Goal: Task Accomplishment & Management: Use online tool/utility

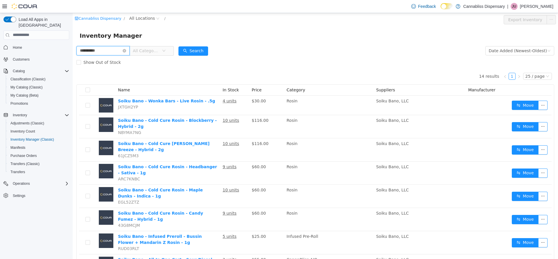
drag, startPoint x: 64, startPoint y: 55, endPoint x: 0, endPoint y: 56, distance: 64.2
click at [73, 56] on html "**********" at bounding box center [315, 136] width 485 height 246
type input "*********"
click at [200, 46] on button "Search" at bounding box center [193, 50] width 30 height 9
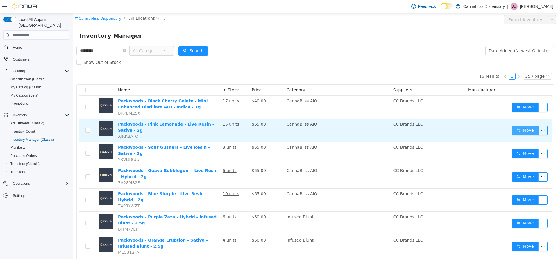
click at [517, 130] on button "Move" at bounding box center [525, 130] width 27 height 9
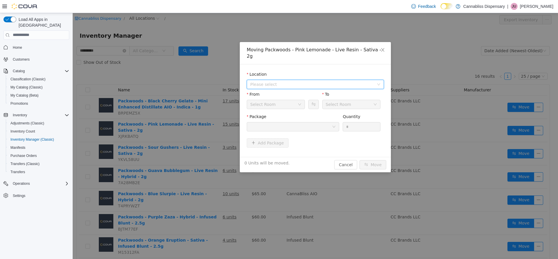
click at [294, 81] on span "Please select" at bounding box center [312, 84] width 124 height 6
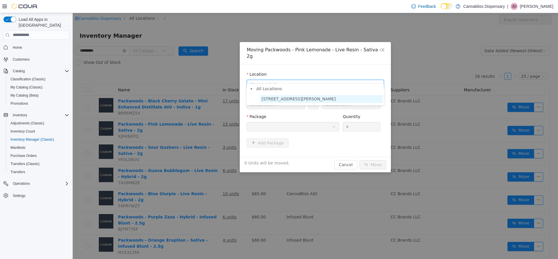
click at [277, 101] on span "440 Lawrence Street" at bounding box center [298, 98] width 74 height 5
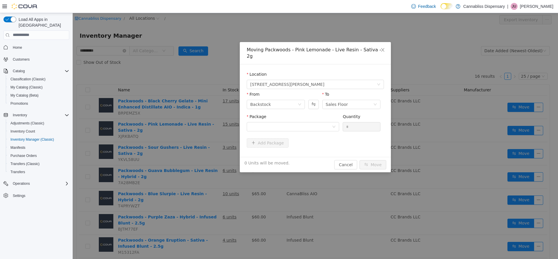
click at [322, 125] on div "Package" at bounding box center [293, 124] width 92 height 20
click at [322, 122] on div at bounding box center [291, 126] width 82 height 9
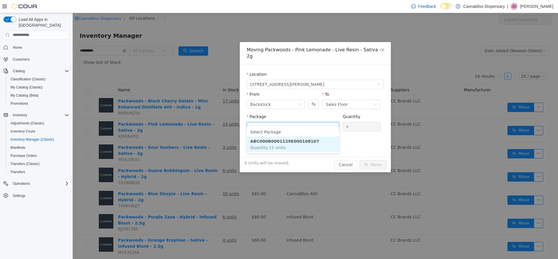
click at [279, 143] on strong "ABC000B0001129E000108107" at bounding box center [284, 141] width 69 height 5
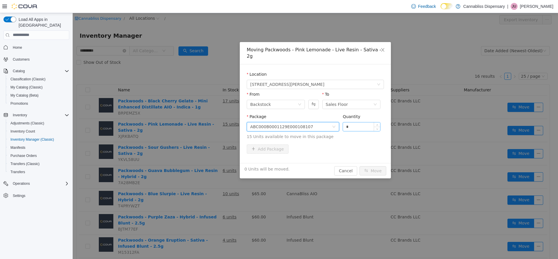
click at [356, 122] on input "*" at bounding box center [361, 126] width 37 height 9
drag, startPoint x: 288, startPoint y: 92, endPoint x: 287, endPoint y: 95, distance: 3.6
click at [288, 93] on div "From" at bounding box center [276, 95] width 58 height 8
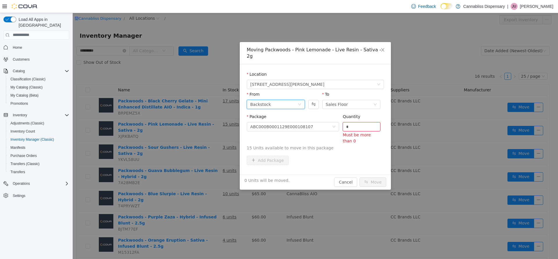
click at [287, 100] on div "Backstock" at bounding box center [273, 104] width 47 height 9
click at [268, 119] on li "Sales Floor" at bounding box center [276, 118] width 58 height 9
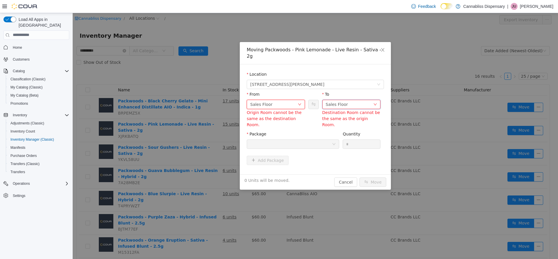
click at [340, 100] on div "Sales Floor" at bounding box center [337, 104] width 22 height 9
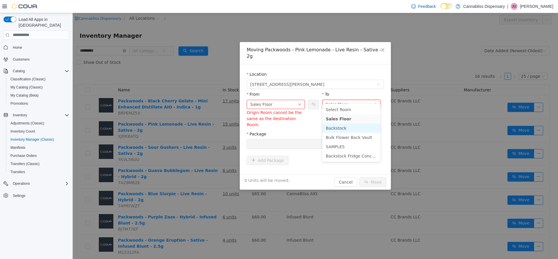
click at [341, 129] on li "Backstock" at bounding box center [351, 127] width 58 height 9
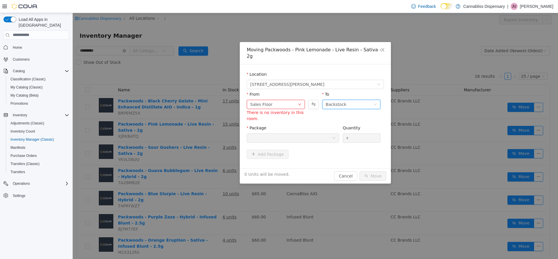
click at [325, 134] on div at bounding box center [291, 138] width 82 height 9
click at [321, 134] on div at bounding box center [291, 138] width 82 height 9
click at [291, 100] on div "Sales Floor" at bounding box center [273, 104] width 47 height 9
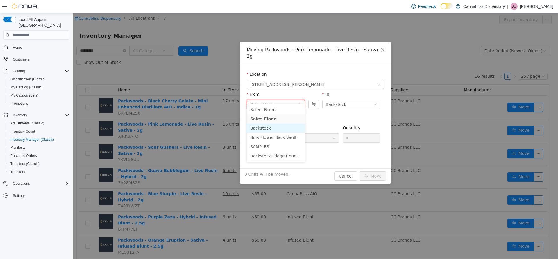
click at [271, 127] on li "Backstock" at bounding box center [276, 127] width 58 height 9
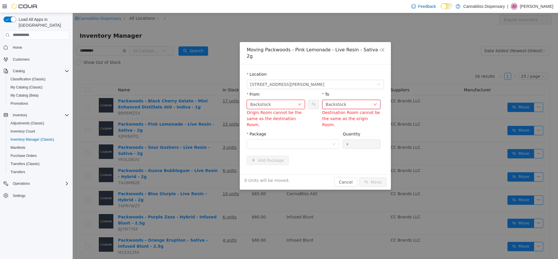
click at [340, 100] on div "Backstock" at bounding box center [336, 104] width 21 height 9
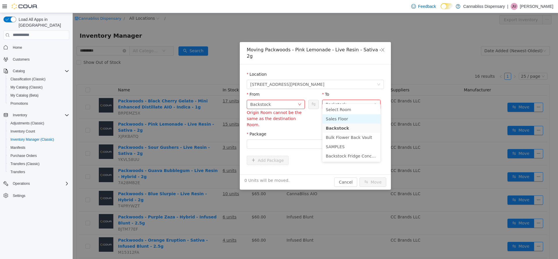
click at [341, 117] on li "Sales Floor" at bounding box center [351, 118] width 58 height 9
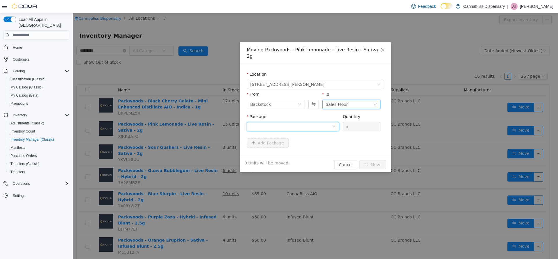
click at [335, 123] on div at bounding box center [293, 126] width 92 height 9
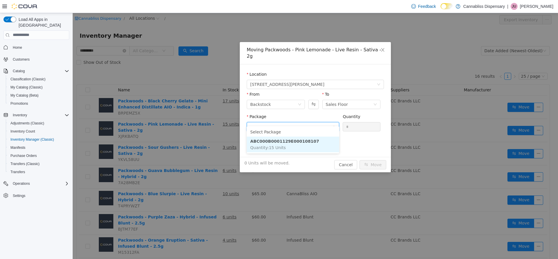
click at [288, 145] on li "ABC000B0001129E000108107 Quantity : 15 Units" at bounding box center [293, 145] width 92 height 16
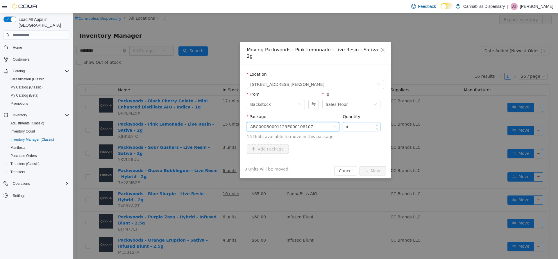
click at [356, 122] on input "*" at bounding box center [361, 126] width 37 height 9
type input "*"
click at [339, 144] on div "Add Package" at bounding box center [315, 148] width 137 height 9
click at [371, 166] on button "Move" at bounding box center [372, 170] width 27 height 9
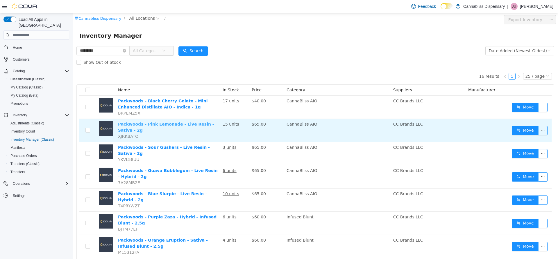
click at [183, 125] on link "Packwoods - Pink Lemonade - Live Resin - Sativa - 2g" at bounding box center [166, 127] width 96 height 11
click at [189, 126] on link "Packwoods - Pink Lemonade - Live Resin - Sativa - 2g" at bounding box center [166, 127] width 96 height 11
click at [521, 129] on button "Move" at bounding box center [525, 130] width 27 height 9
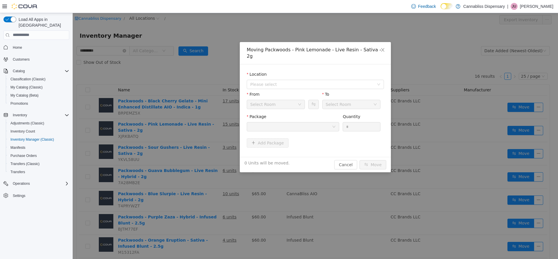
click at [264, 101] on div "Select Room" at bounding box center [263, 104] width 26 height 9
click at [279, 81] on span "Please select" at bounding box center [312, 84] width 124 height 6
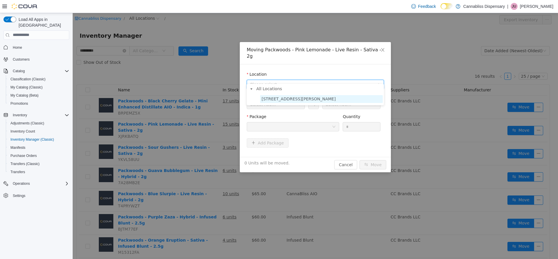
click at [276, 100] on span "440 Lawrence Street" at bounding box center [298, 98] width 74 height 5
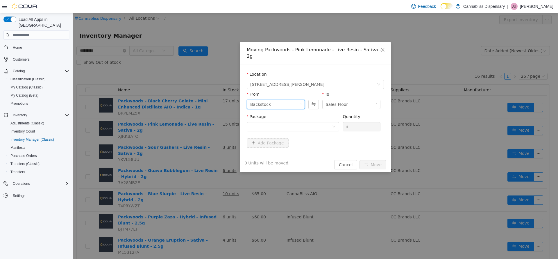
click at [291, 100] on div "Backstock" at bounding box center [273, 104] width 47 height 9
click at [274, 121] on li "Sales Floor" at bounding box center [276, 118] width 58 height 9
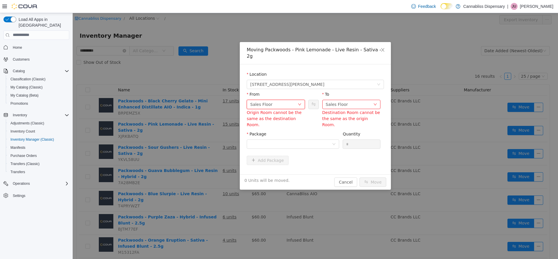
drag, startPoint x: 356, startPoint y: 90, endPoint x: 349, endPoint y: 98, distance: 10.5
click at [356, 91] on div "To" at bounding box center [351, 95] width 58 height 8
click at [348, 100] on div "Sales Floor" at bounding box center [349, 104] width 47 height 9
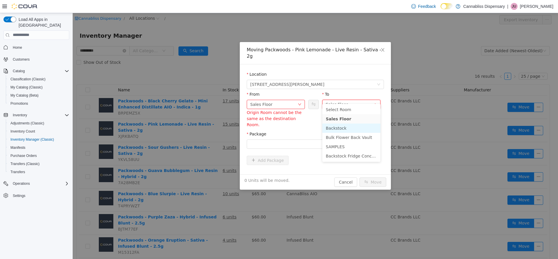
click at [341, 125] on li "Backstock" at bounding box center [351, 127] width 58 height 9
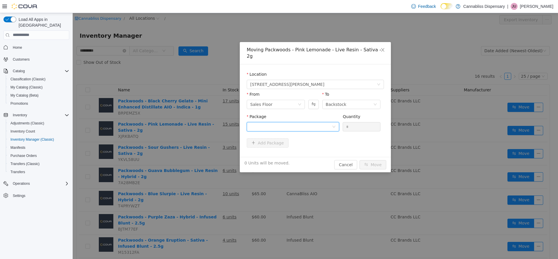
click at [326, 122] on div at bounding box center [291, 126] width 82 height 9
click at [289, 142] on strong "ABC000B0001129E000108107" at bounding box center [284, 141] width 69 height 5
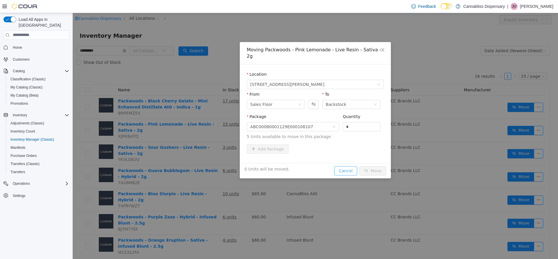
click at [345, 166] on button "Cancel" at bounding box center [345, 170] width 23 height 9
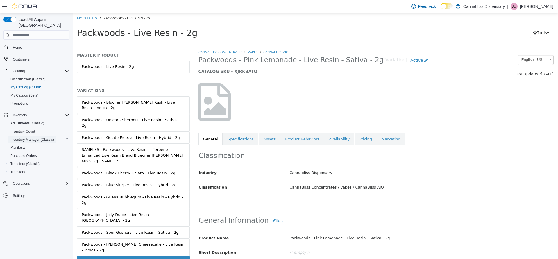
click at [28, 137] on span "Inventory Manager (Classic)" at bounding box center [32, 139] width 44 height 5
